Goal: Task Accomplishment & Management: Use online tool/utility

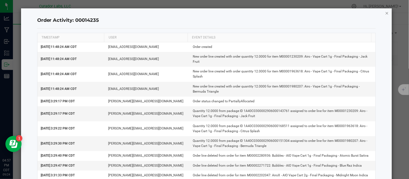
click at [385, 12] on icon "button" at bounding box center [387, 13] width 4 height 6
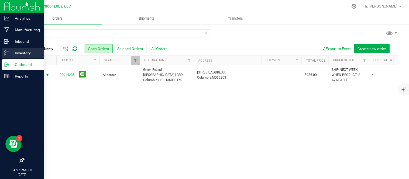
click at [2, 52] on div "Inventory" at bounding box center [23, 53] width 43 height 11
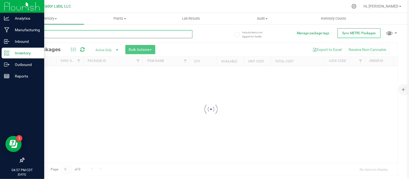
click at [87, 31] on input "text" at bounding box center [108, 34] width 169 height 8
paste input "HeadChange - Bulk Live Resin Sauce Cart .5g Each - Kool Aid Terp Test"
type input "HeadChange - Bulk Live Resin Sauce Cart .5g Each - Kool Aid Terp Test"
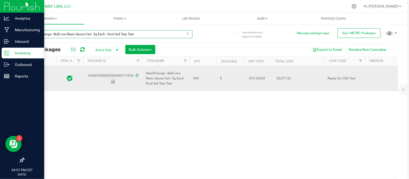
type input "[DATE]"
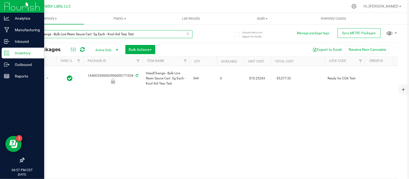
type input "HeadChange - Bulk Live Resin Sauce Cart .5g Each - Kool Aid Terp Test"
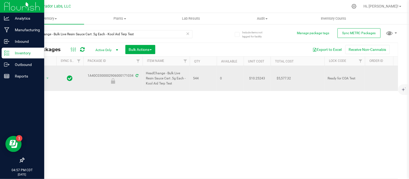
drag, startPoint x: 87, startPoint y: 71, endPoint x: 130, endPoint y: 74, distance: 42.4
click at [130, 74] on div "1A40C0300002906000171034" at bounding box center [112, 78] width 61 height 11
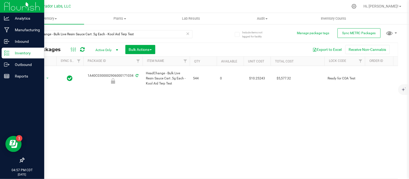
copy div "1A40C0300002906000171034"
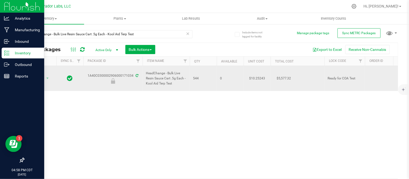
click at [178, 82] on span "HeadChange - Bulk Live Resin Sauce Cart .5g Each - Kool Aid Terp Test" at bounding box center [166, 79] width 41 height 16
drag, startPoint x: 178, startPoint y: 82, endPoint x: 146, endPoint y: 72, distance: 33.5
click at [146, 72] on span "HeadChange - Bulk Live Resin Sauce Cart .5g Each - Kool Aid Terp Test" at bounding box center [166, 79] width 41 height 16
copy span "HeadChange - Bulk Live Resin Sauce Cart .5g Each - Kool Aid Terp Test"
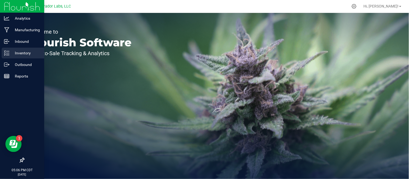
click at [23, 56] on p "Inventory" at bounding box center [25, 53] width 32 height 6
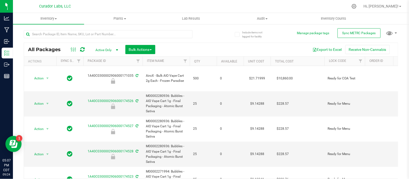
click at [107, 49] on span "Active Only" at bounding box center [106, 50] width 30 height 8
click at [109, 82] on li "All" at bounding box center [105, 83] width 29 height 8
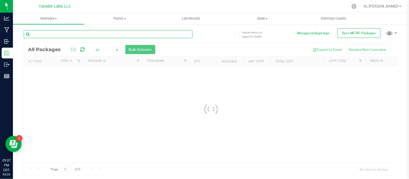
click at [121, 36] on input "text" at bounding box center [108, 34] width 169 height 8
paste input "Bubbles - Bulk Vape Cart 1g Each - Breezy Blast"
click at [126, 32] on input "Bubbles - Bulk Vape Cart 1g Each - Breezy Blast" at bounding box center [108, 34] width 169 height 8
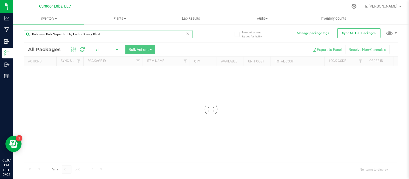
paste input "Tigers Blood"
type input "Bubbles - Bulk Vape Cart 1g Each - Tigers Blood"
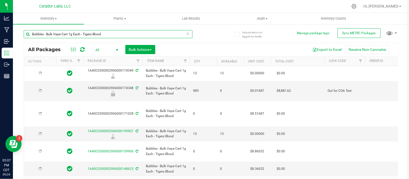
type input "[DATE]"
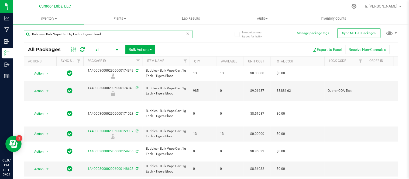
type input "Bubbles - Bulk Vape Cart 1g Each - Tigers Blood"
